Goal: Information Seeking & Learning: Check status

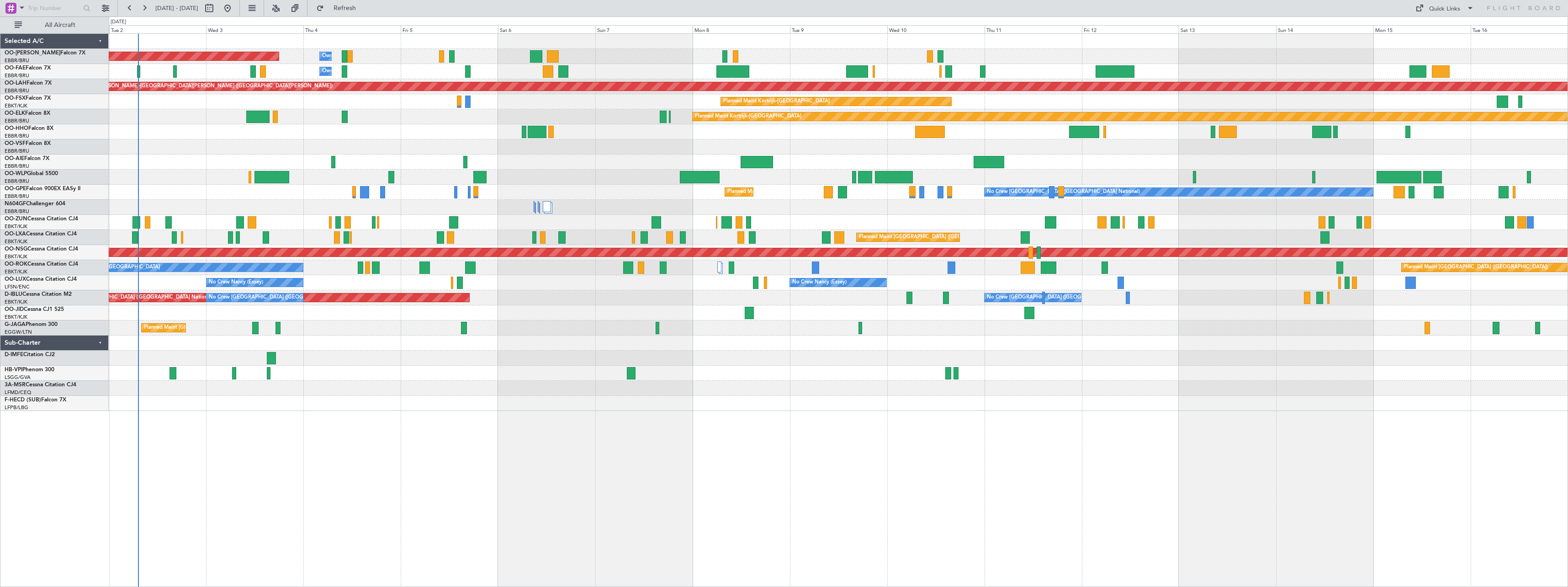
click at [497, 413] on div "Planned Maint [GEOGRAPHIC_DATA] ([GEOGRAPHIC_DATA] National) Owner [GEOGRAPHIC_…" at bounding box center [838, 310] width 1459 height 554
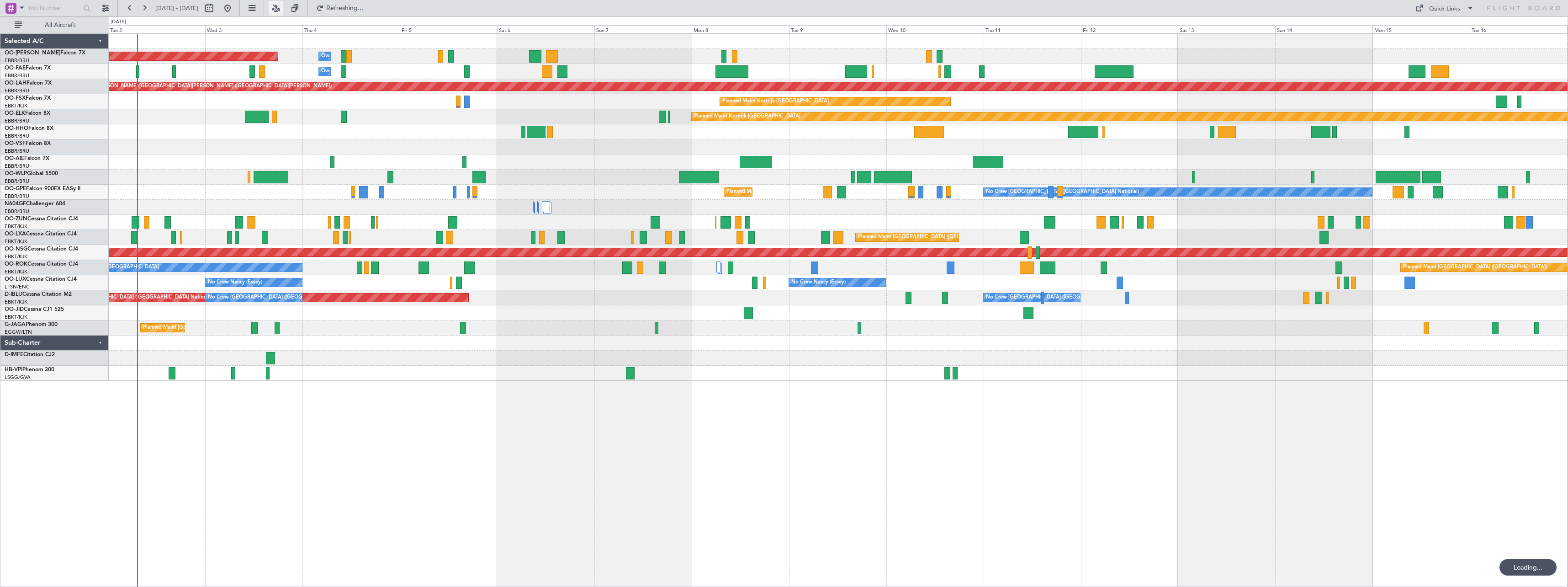
click at [283, 12] on button at bounding box center [276, 9] width 15 height 15
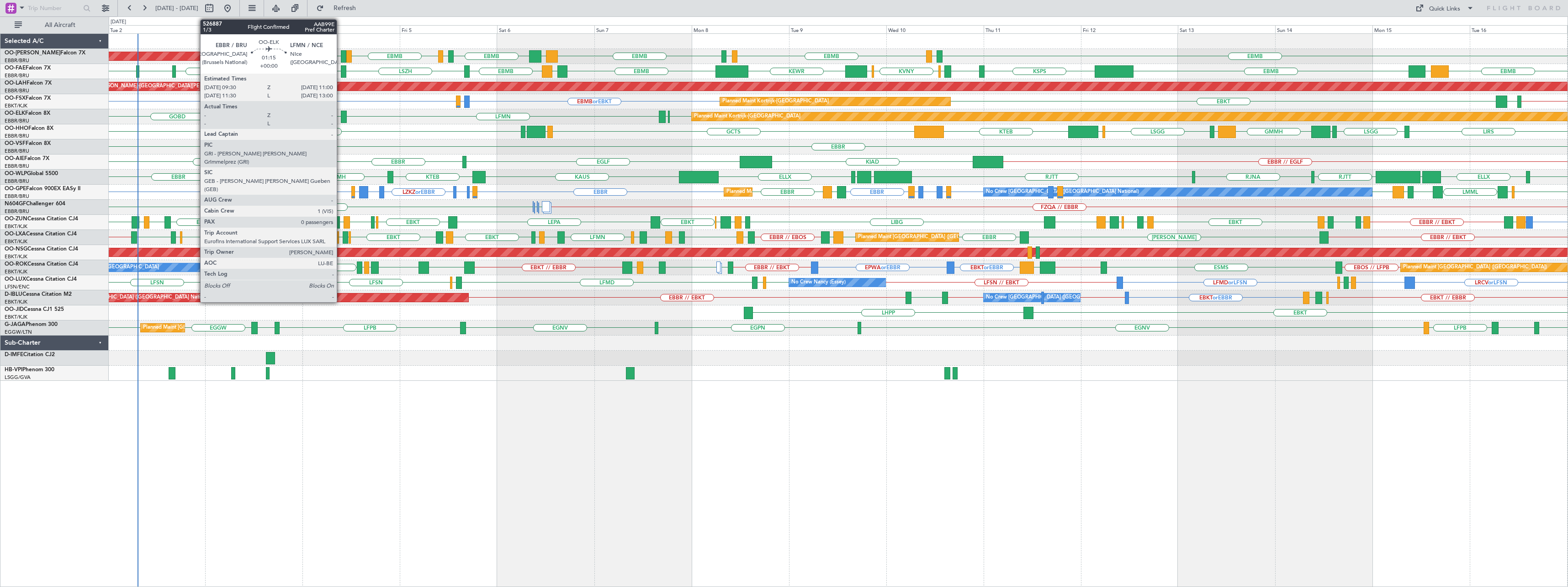
click at [341, 114] on div at bounding box center [344, 117] width 7 height 12
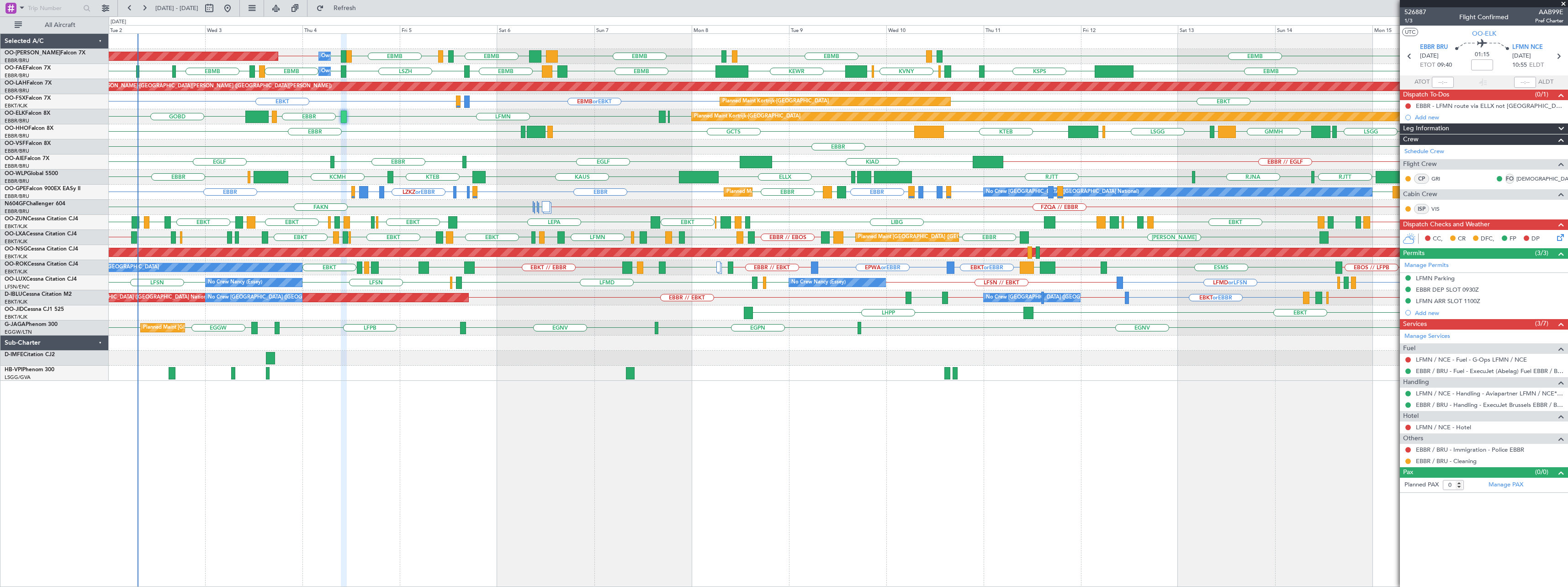
click at [1563, 3] on span at bounding box center [1563, 4] width 9 height 9
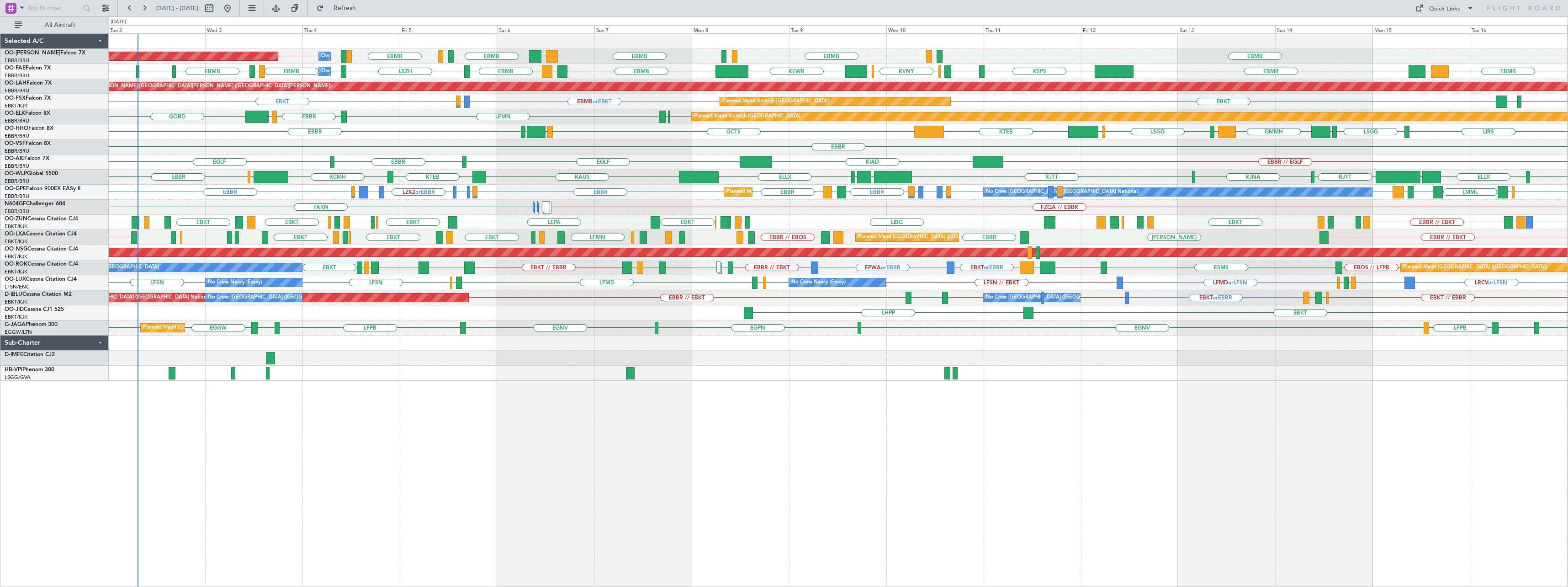
click at [908, 440] on div "EBMB LIMC EBMB BIKF EBMB LKKB EBMB [GEOGRAPHIC_DATA] EBMB EBMB LIMC EBBR // EBM…" at bounding box center [838, 310] width 1459 height 554
click at [17, 4] on span at bounding box center [22, 7] width 11 height 12
click at [36, 43] on span "Trip Account" at bounding box center [38, 40] width 34 height 9
click at [46, 9] on input "text" at bounding box center [54, 8] width 52 height 14
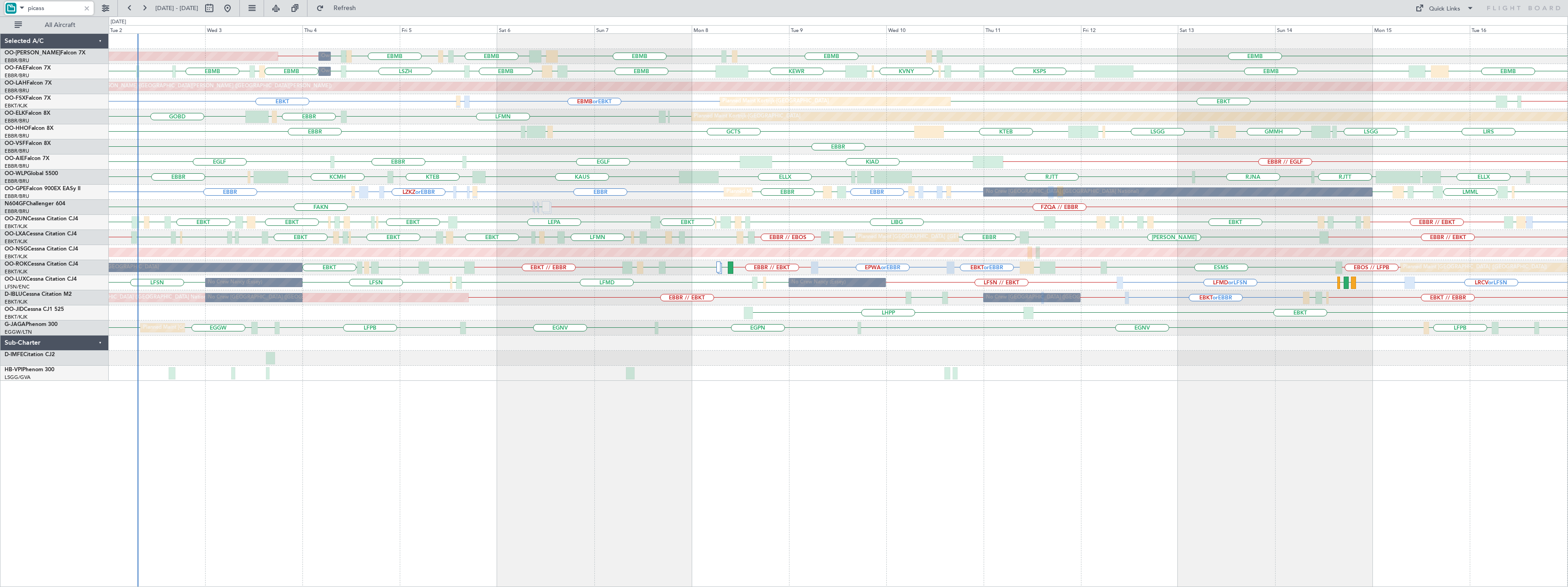
type input "picass"
click at [87, 7] on div at bounding box center [86, 8] width 10 height 10
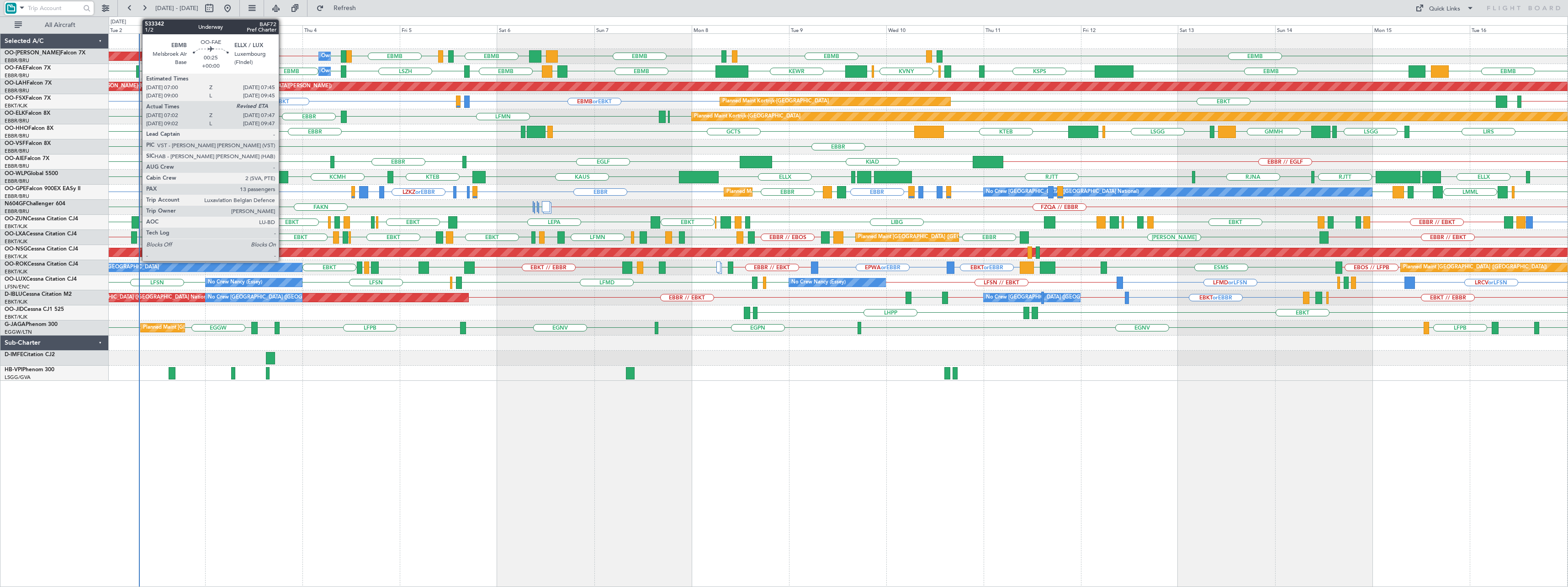
click at [138, 69] on div at bounding box center [138, 71] width 3 height 12
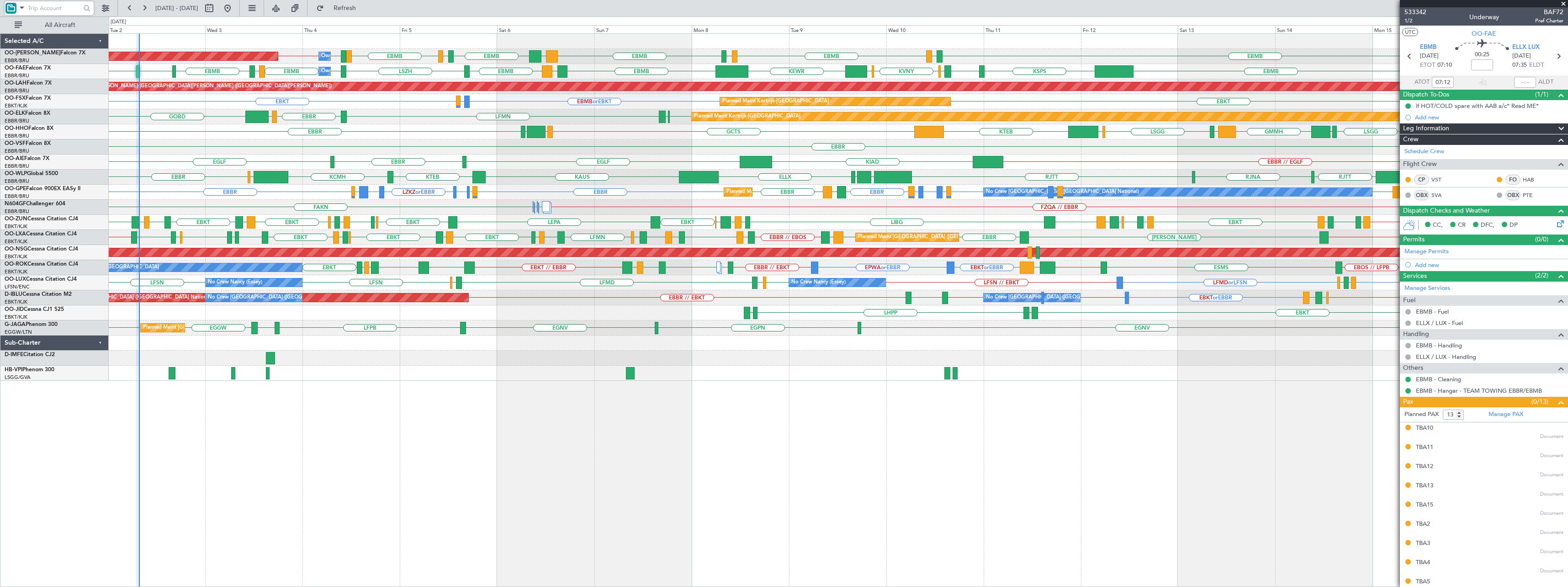
click at [1563, 4] on span at bounding box center [1563, 4] width 9 height 9
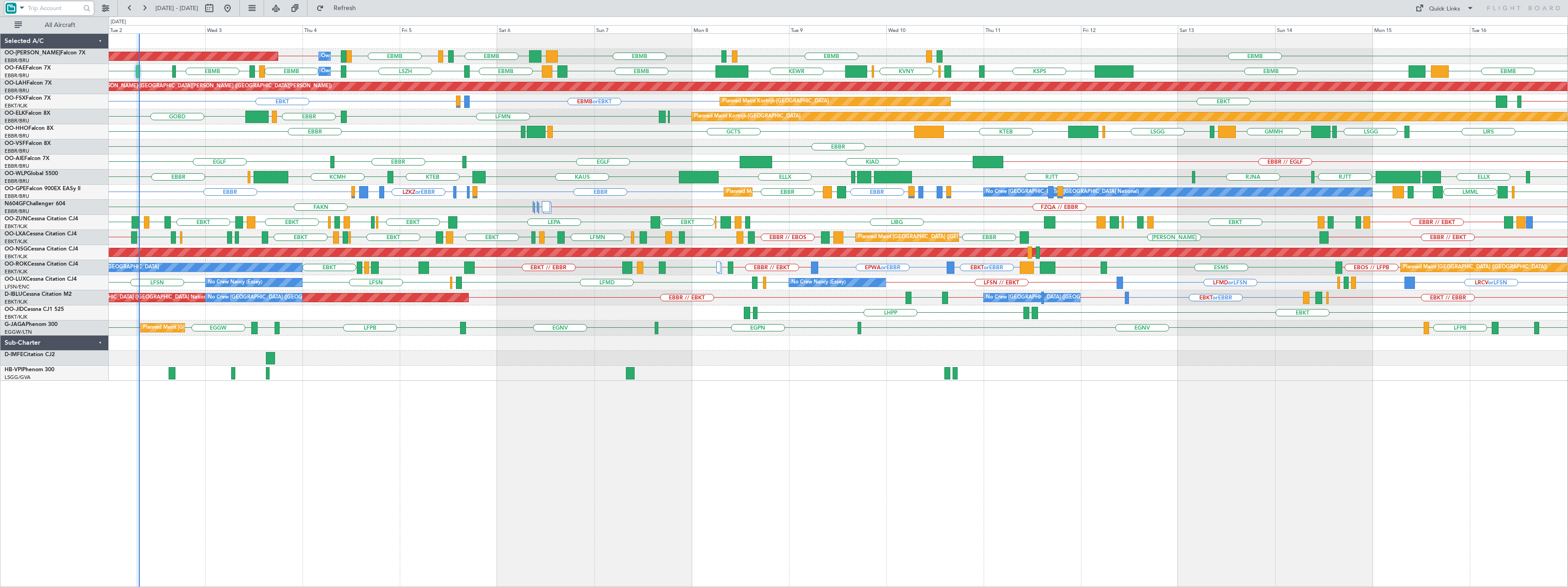
type input "0"
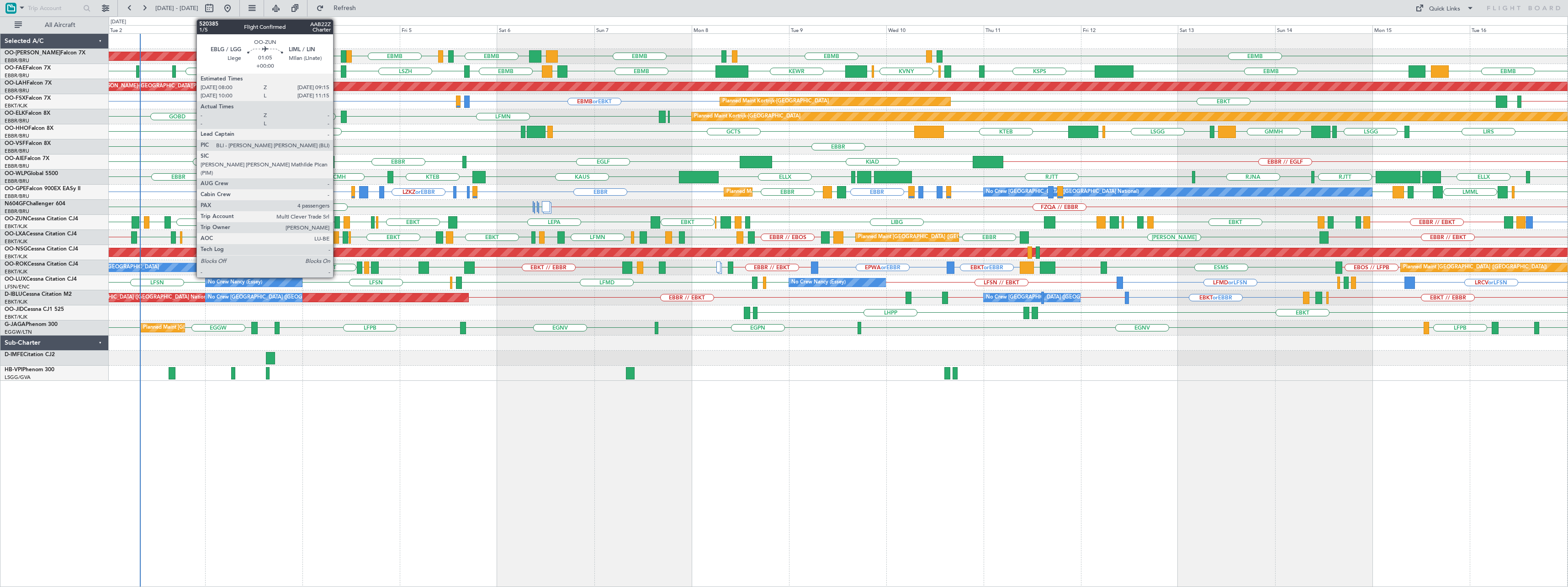
click at [337, 219] on div at bounding box center [337, 222] width 5 height 12
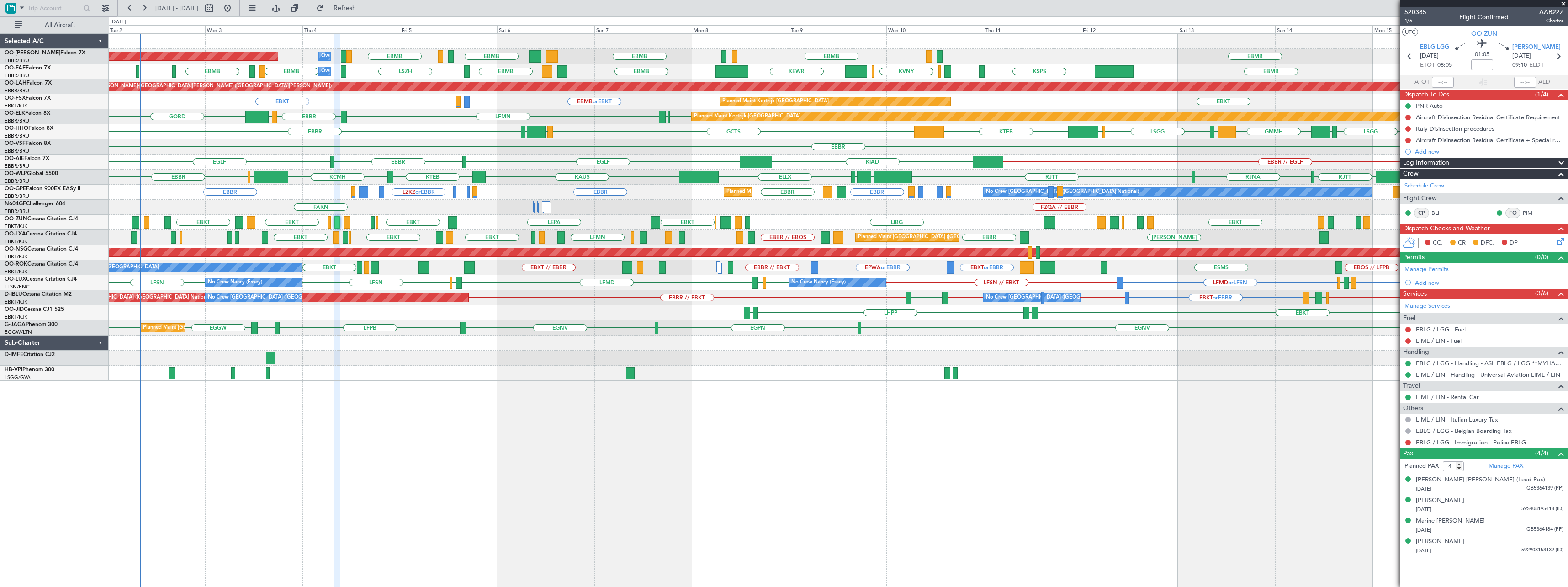
click at [1564, 1] on span at bounding box center [1563, 4] width 9 height 9
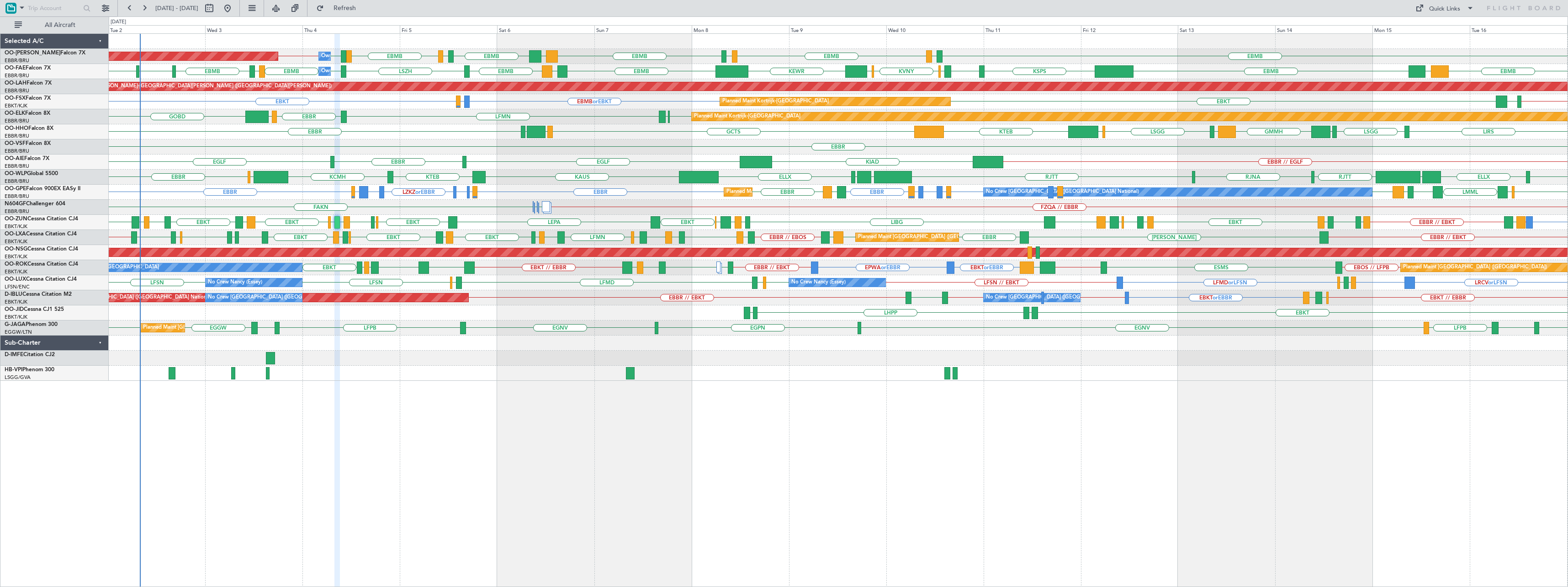
type input "0"
click at [45, 10] on input "text" at bounding box center [54, 8] width 52 height 14
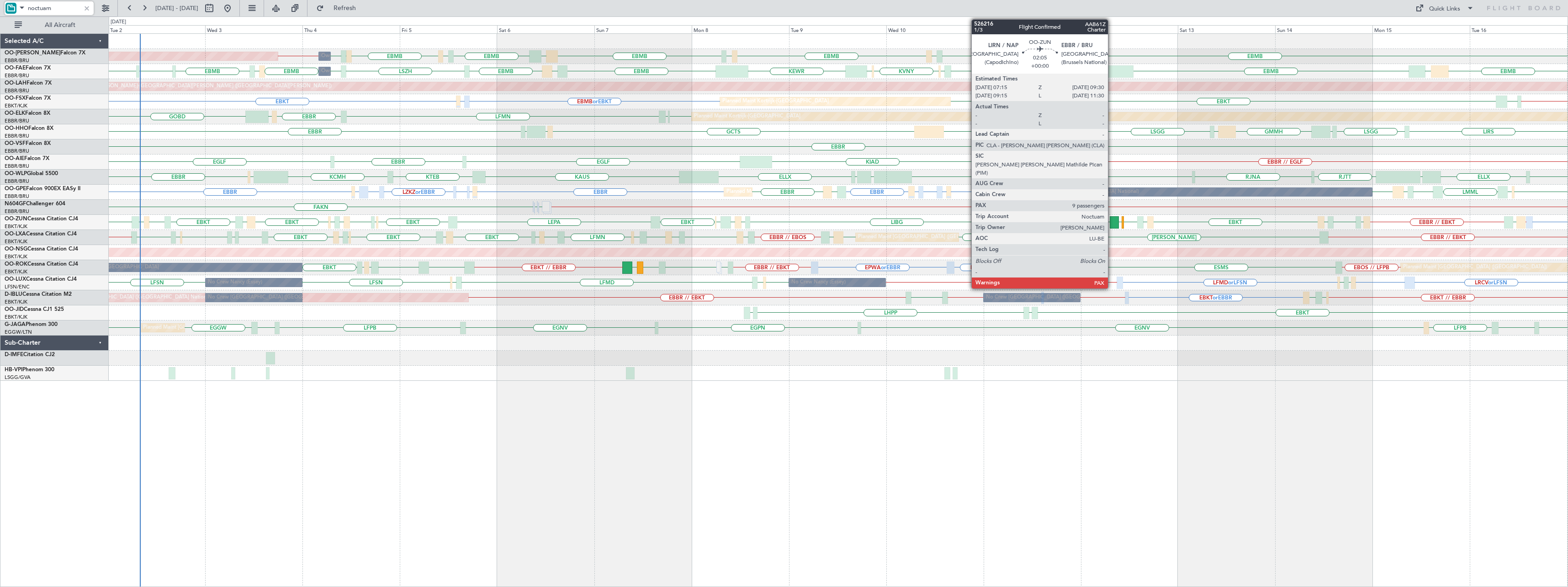
click at [1112, 223] on div at bounding box center [1114, 222] width 9 height 12
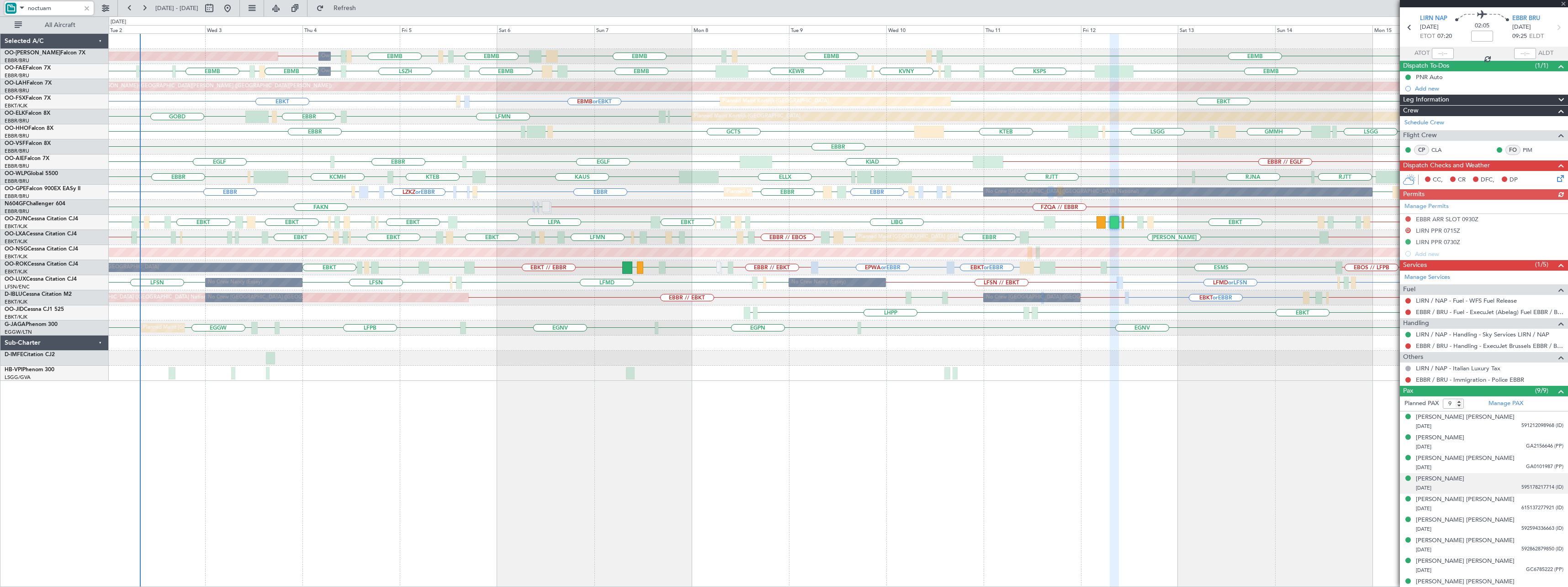
scroll to position [38, 0]
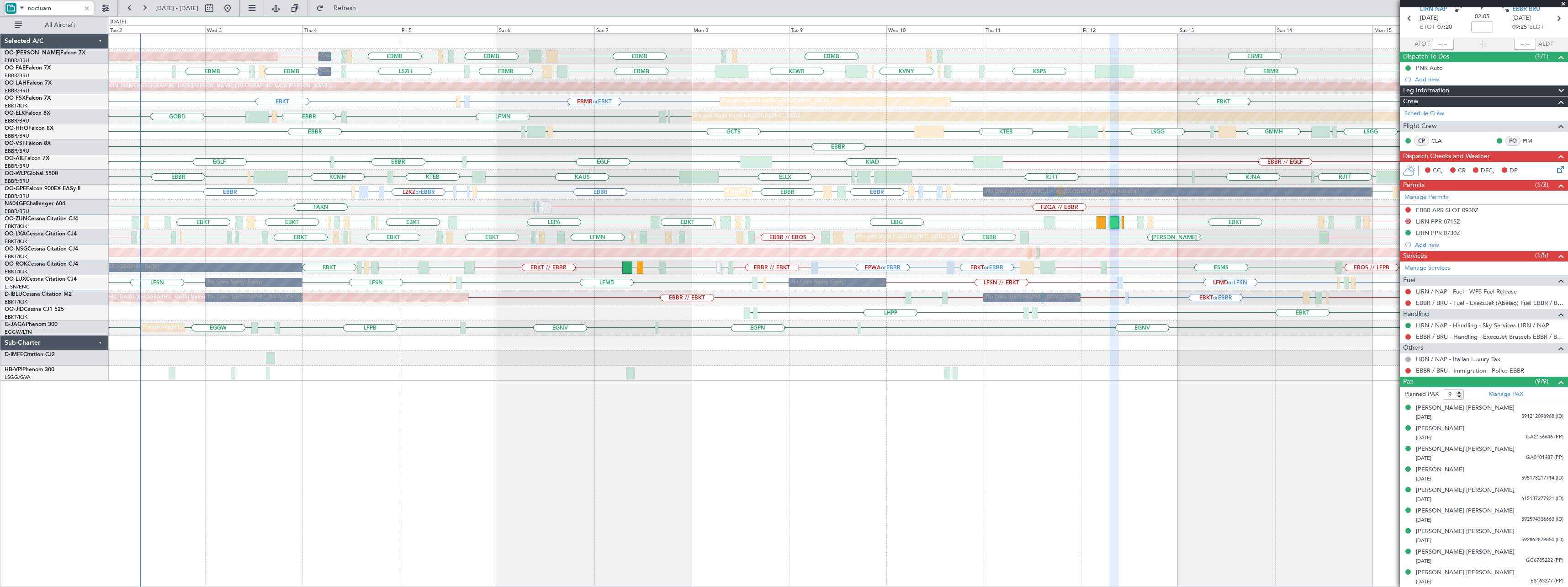
type input "noctuam"
click at [1565, 2] on span at bounding box center [1563, 4] width 9 height 9
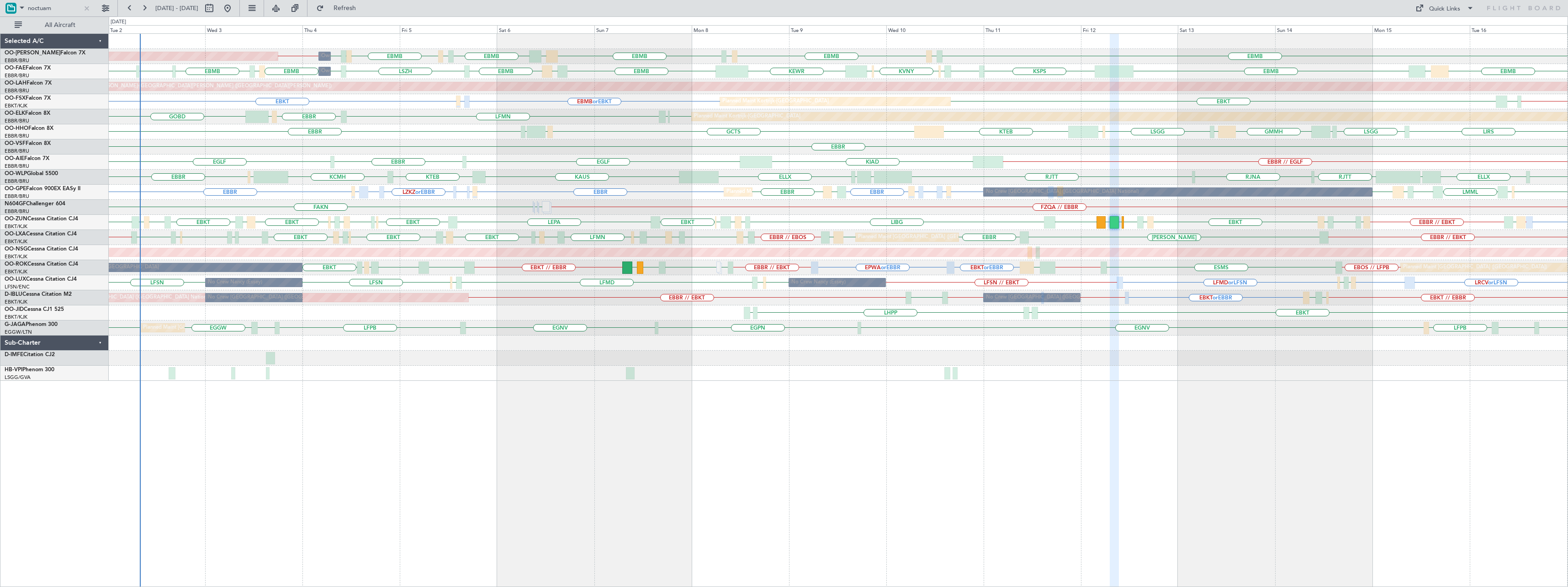
type input "0"
click at [85, 9] on div at bounding box center [86, 8] width 10 height 10
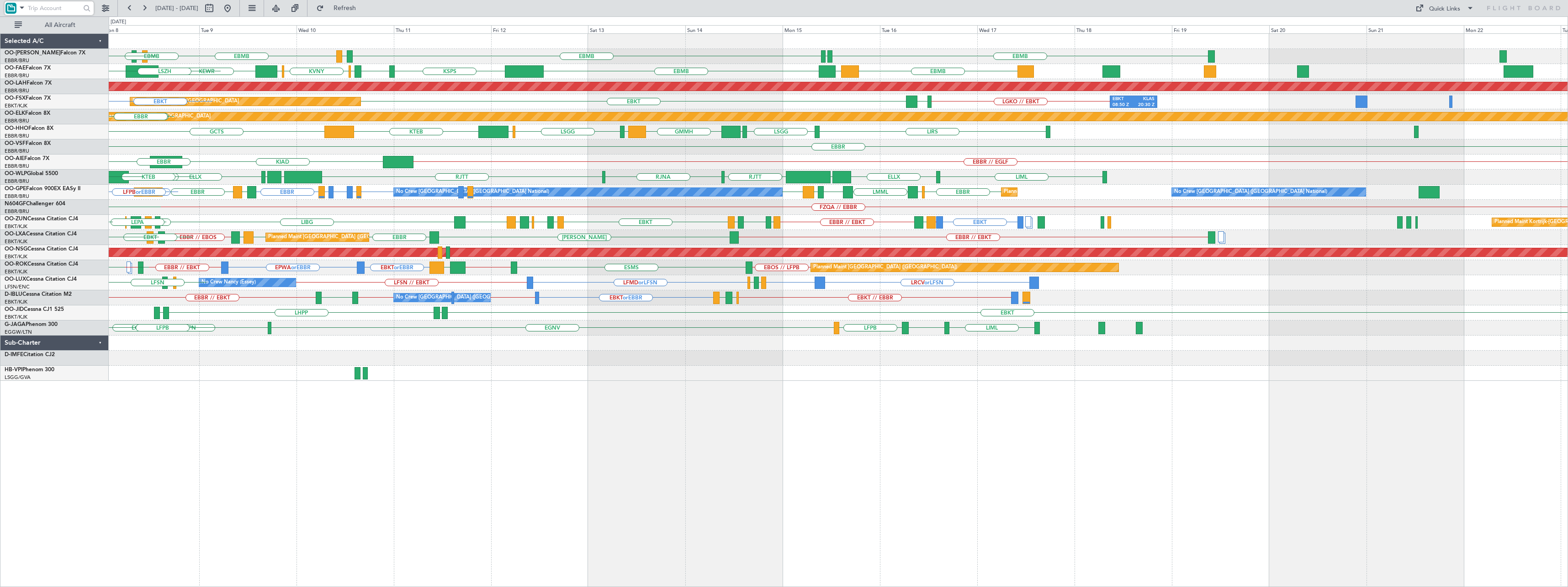
click at [649, 169] on div "ELLX LIML ELLX UBBB [GEOGRAPHIC_DATA] [GEOGRAPHIC_DATA] [GEOGRAPHIC_DATA] LTCG …" at bounding box center [838, 177] width 1459 height 15
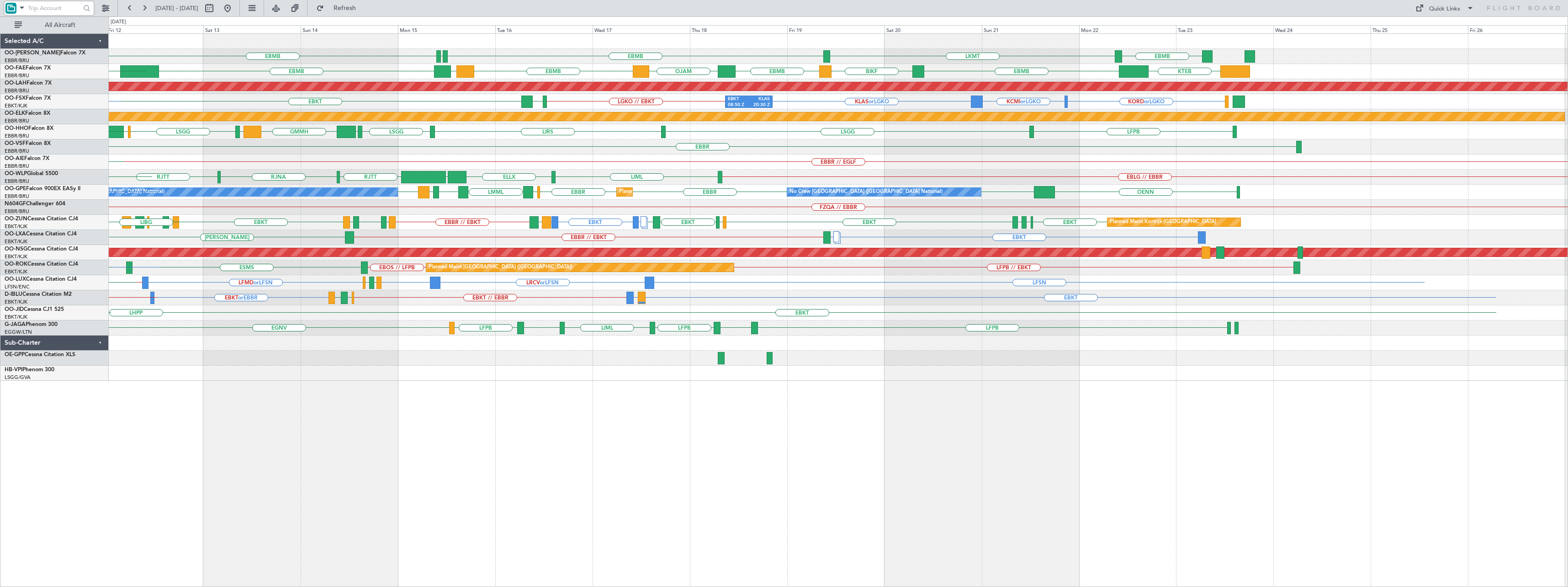
click at [755, 145] on div "EBBR" at bounding box center [838, 147] width 1459 height 15
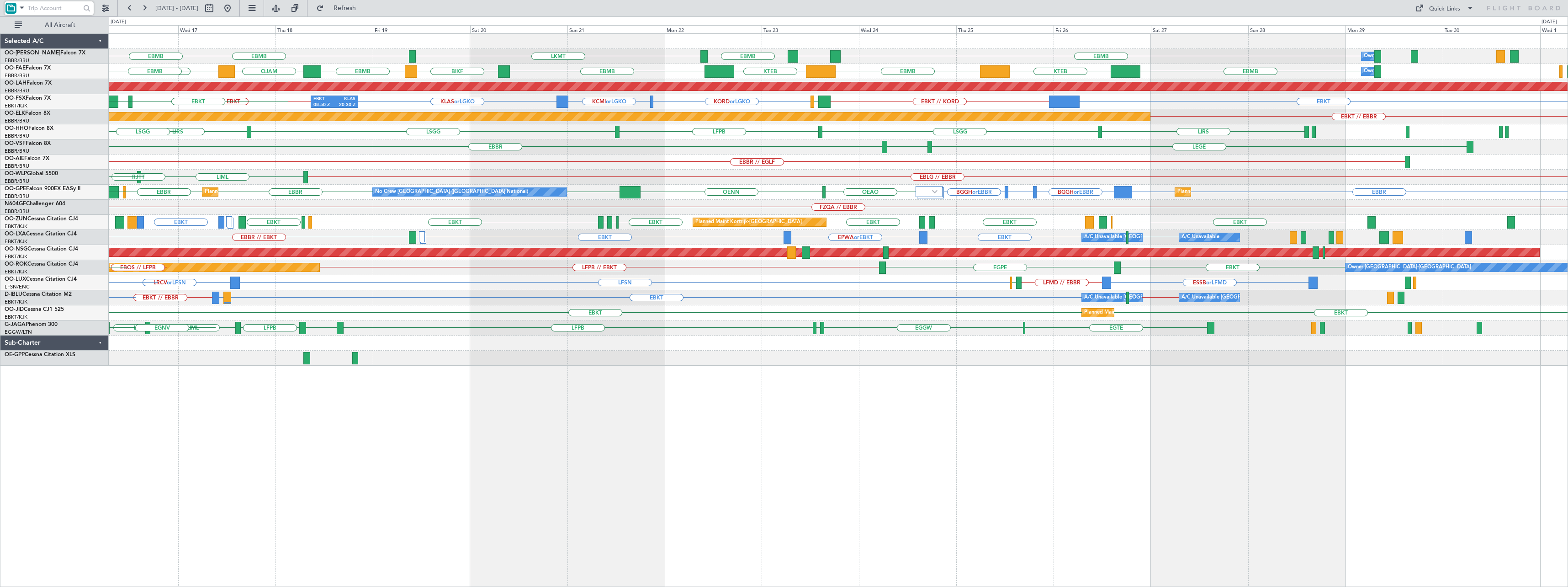
click at [754, 135] on div "EBMB EBMB LPMR EBMB LKMT Owner [GEOGRAPHIC_DATA] LFLB EBMB EBMB [GEOGRAPHIC_DAT…" at bounding box center [838, 200] width 1459 height 332
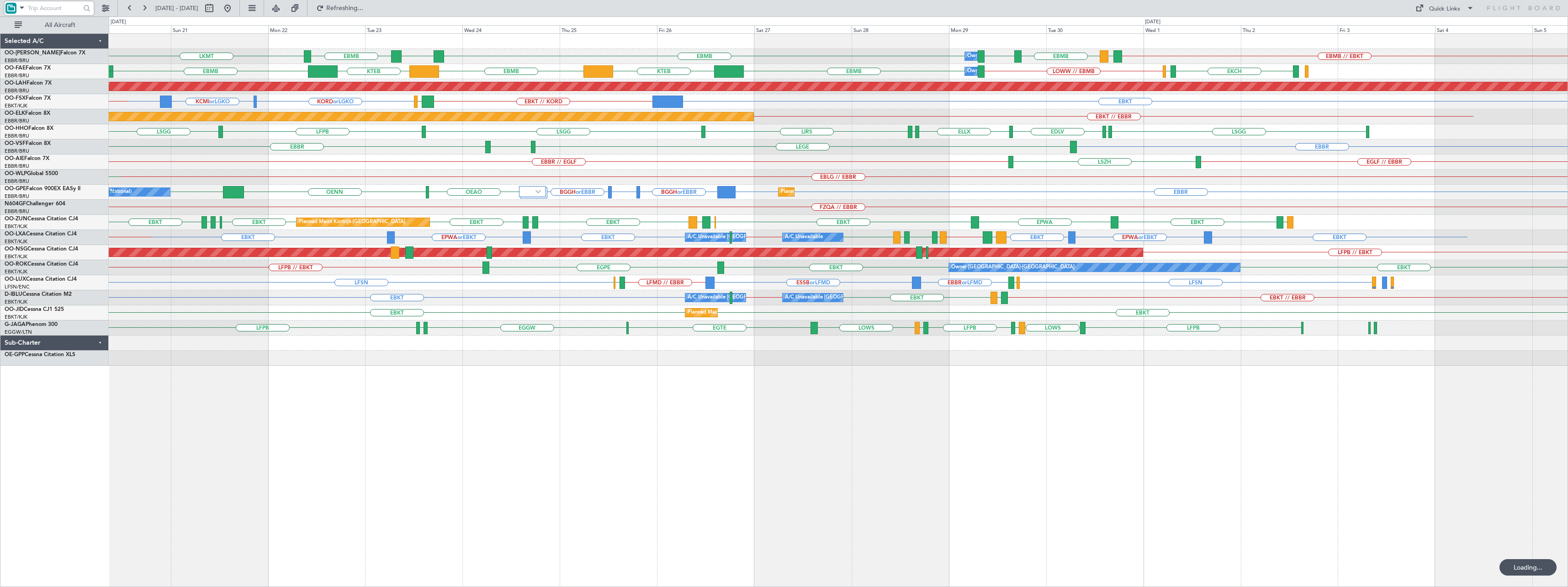
click at [779, 166] on div "EBBR // EGLF EGLF // [GEOGRAPHIC_DATA] [GEOGRAPHIC_DATA]" at bounding box center [838, 162] width 1459 height 15
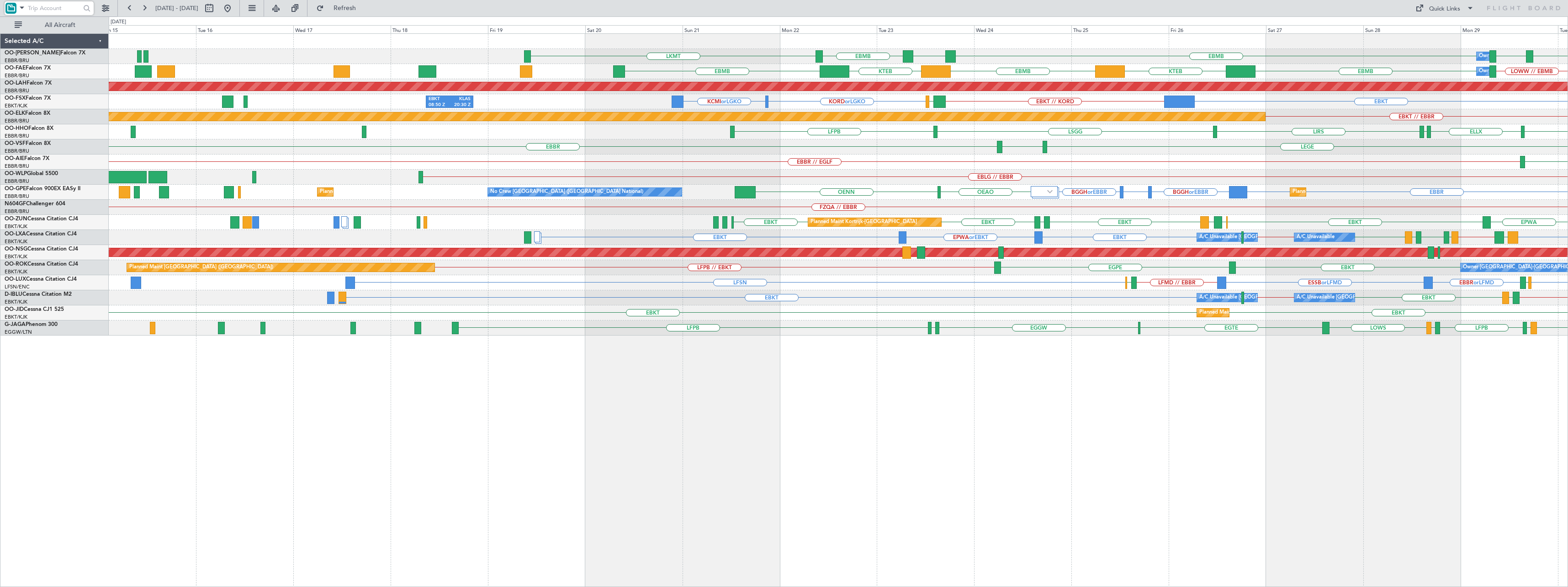
click at [1276, 180] on div "EBMB LPMR EBMB LKMT EBMB LOWW EBMB Owner [GEOGRAPHIC_DATA] LEMD EBMB // EBKT EB…" at bounding box center [838, 185] width 1459 height 301
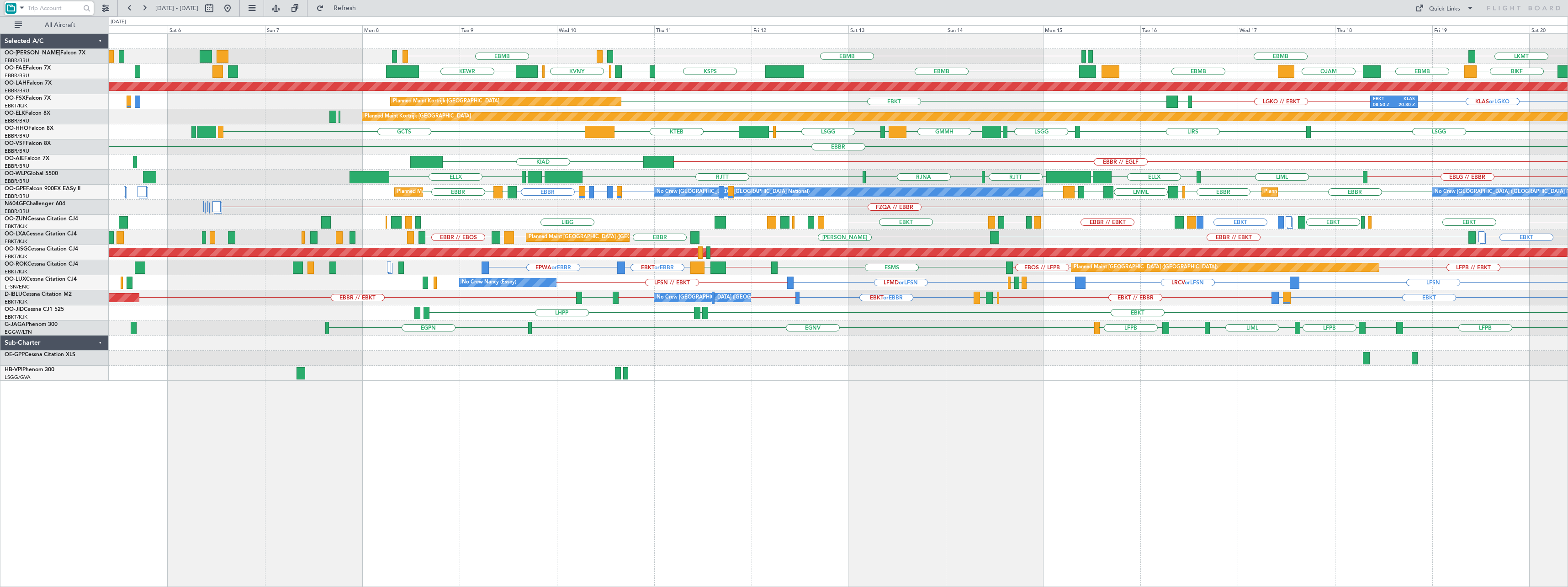
click at [865, 164] on div "EBMB EBMB LFLB EBMB LIMC LKMT Owner [GEOGRAPHIC_DATA] EBMB LPMR EBMB Planned Ma…" at bounding box center [838, 208] width 1459 height 347
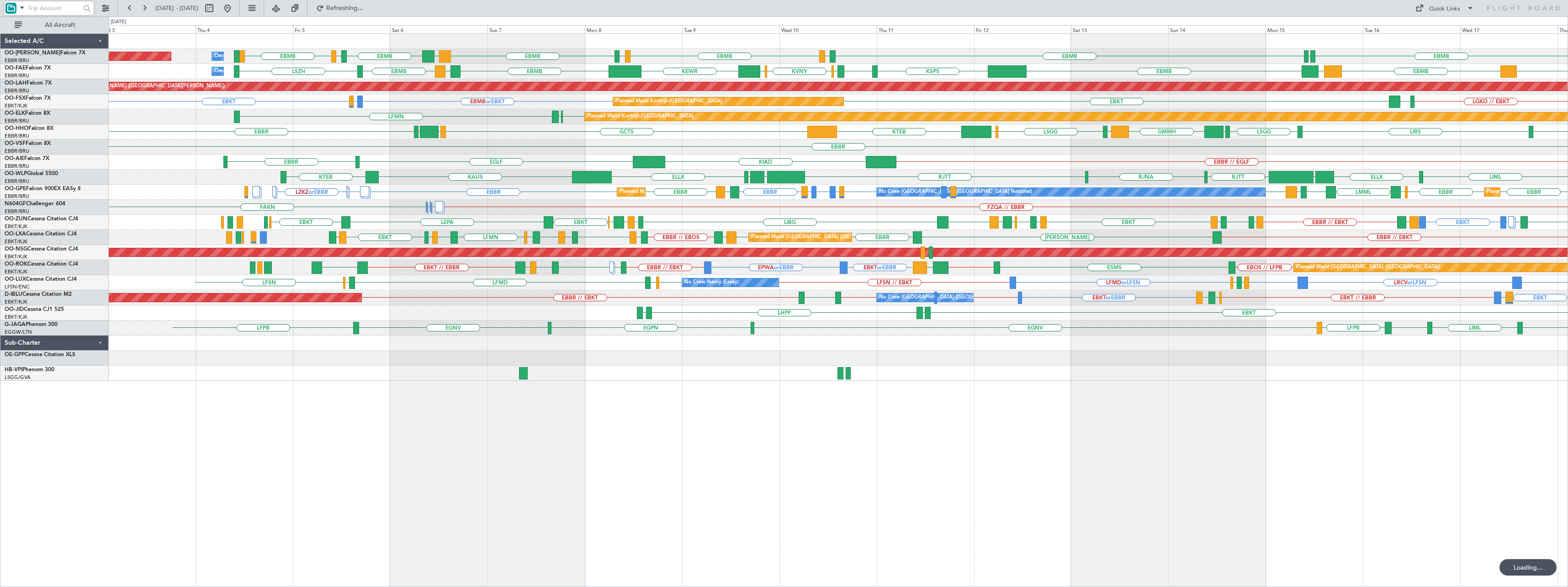
click at [1024, 166] on div "EBMB EBMB LFLB EBMB LIMC LIMC EBMB BIKF EBMB LKKB EBMB Owner [GEOGRAPHIC_DATA] …" at bounding box center [838, 208] width 1459 height 347
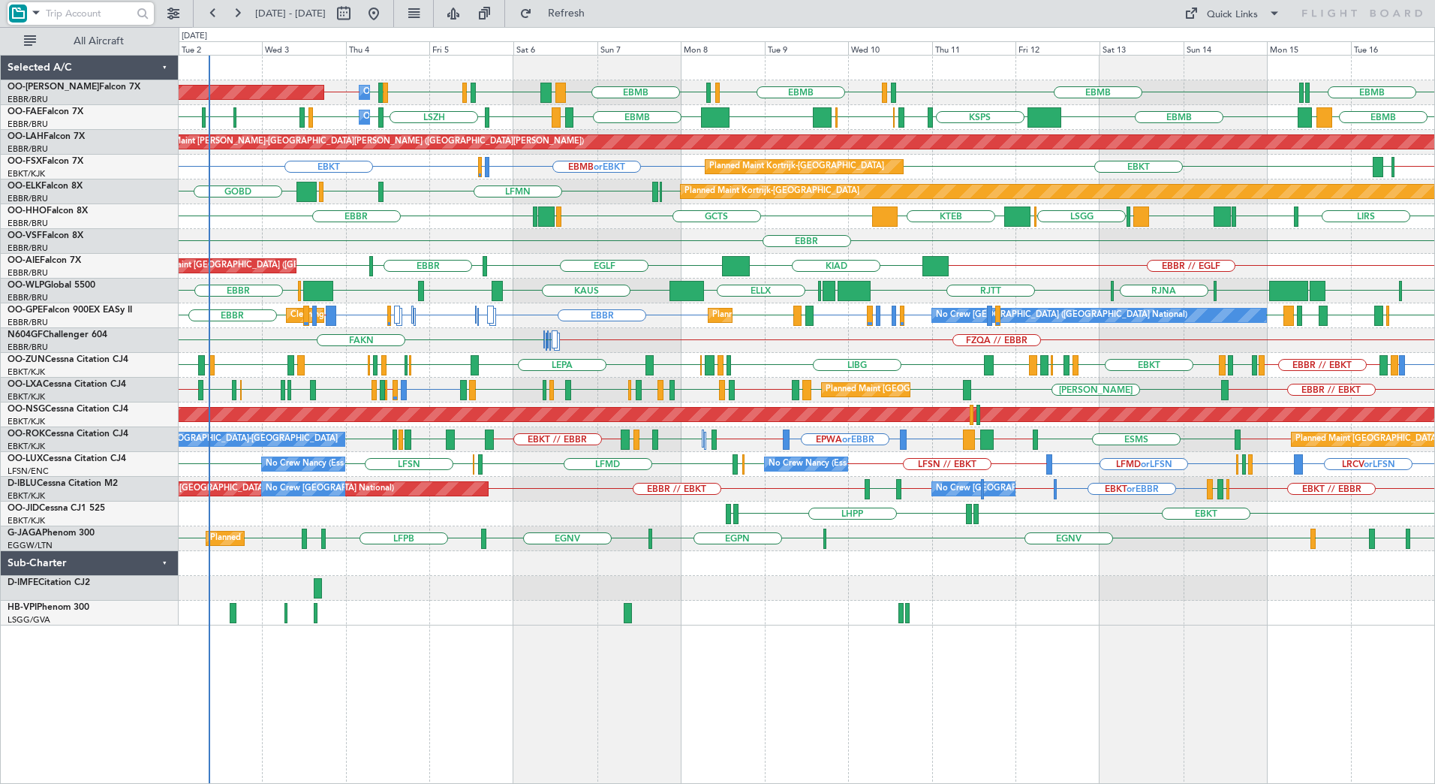
click at [848, 603] on div "EBMB LIMC EBMB EBMB LFLB LIMC EBMB BIKF EBMB LKKB EBMB LSZH EBMB EBBR // EBMB O…" at bounding box center [807, 341] width 1256 height 570
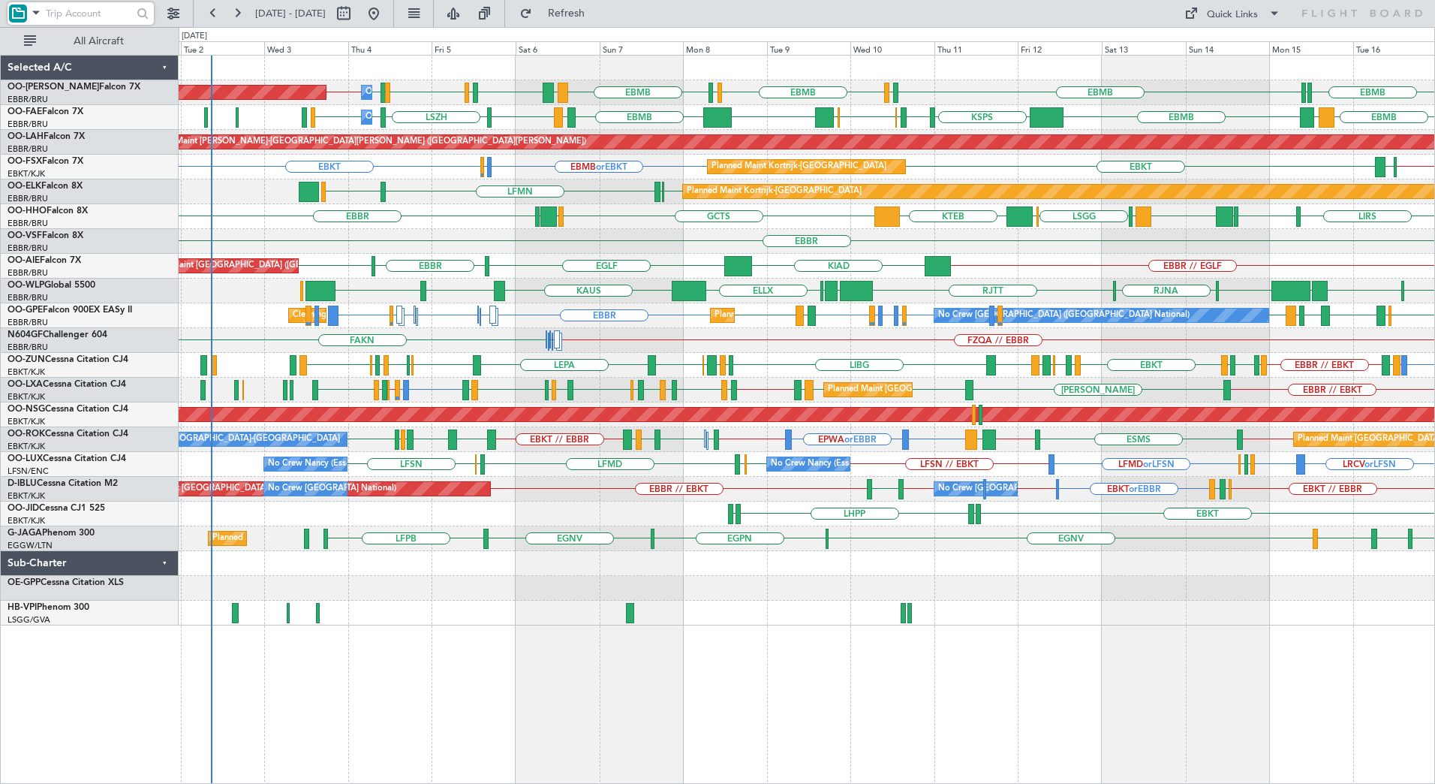
click at [1139, 614] on div at bounding box center [807, 612] width 1256 height 25
